Goal: Find specific page/section: Find specific page/section

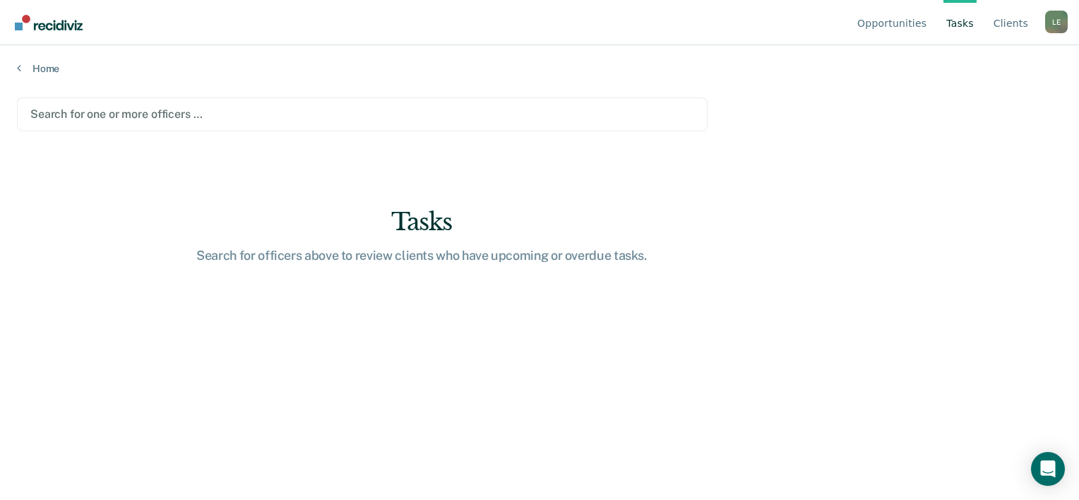
click at [132, 114] on div at bounding box center [362, 114] width 664 height 16
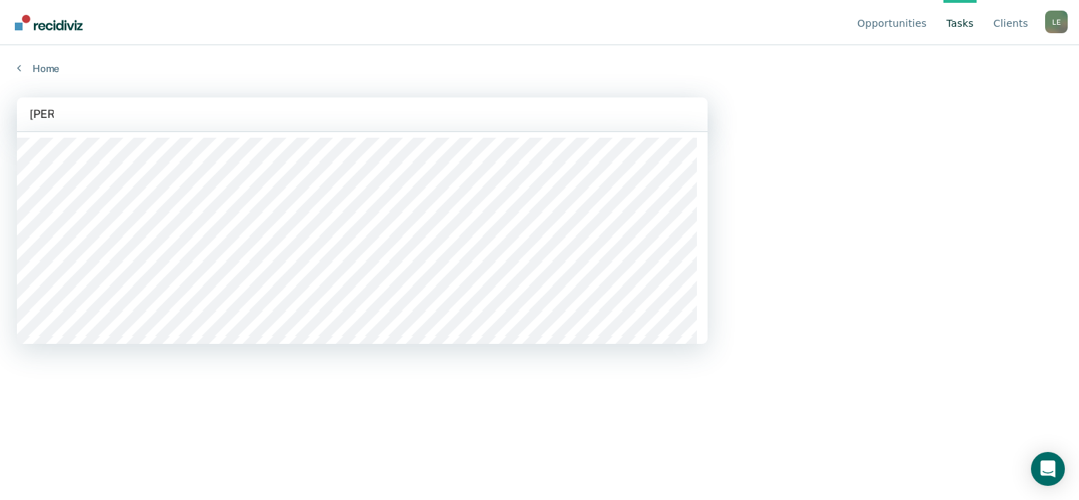
type input "[PERSON_NAME]"
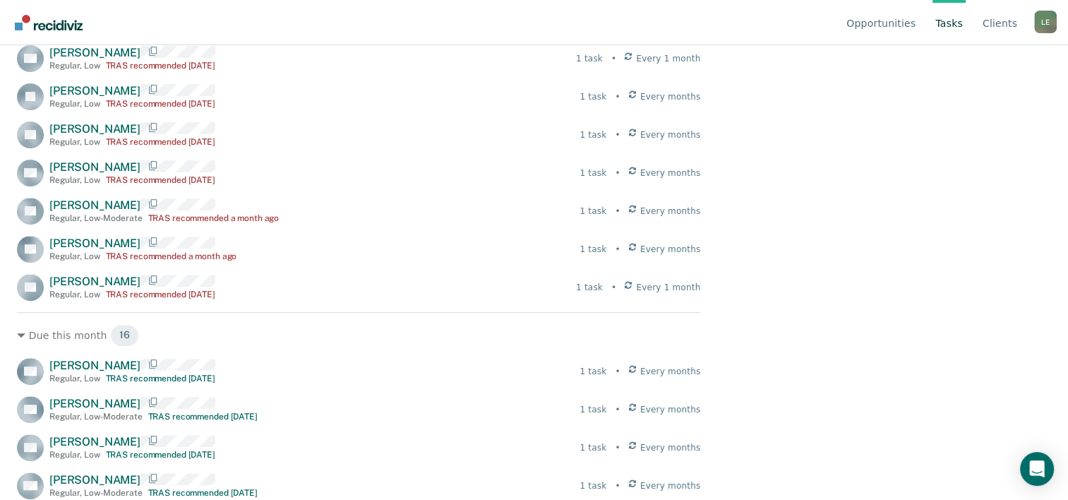
scroll to position [510, 0]
